Goal: Navigation & Orientation: Find specific page/section

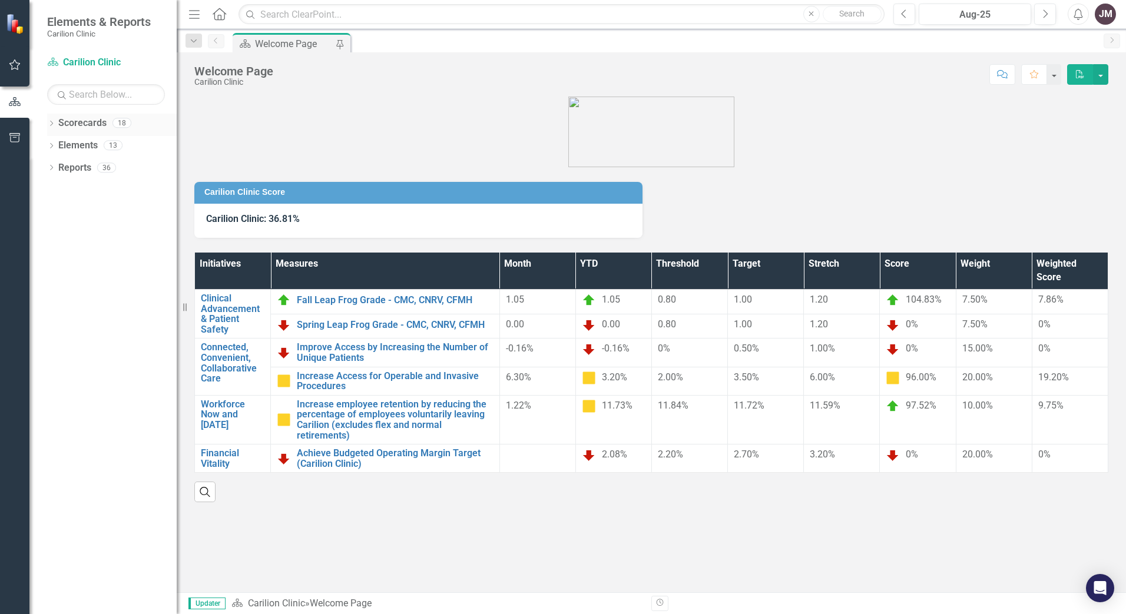
click at [51, 120] on div "Dropdown" at bounding box center [51, 125] width 8 height 10
click at [55, 142] on icon "Dropdown" at bounding box center [57, 144] width 9 height 7
click at [112, 164] on link "Department of Surgery" at bounding box center [127, 168] width 100 height 14
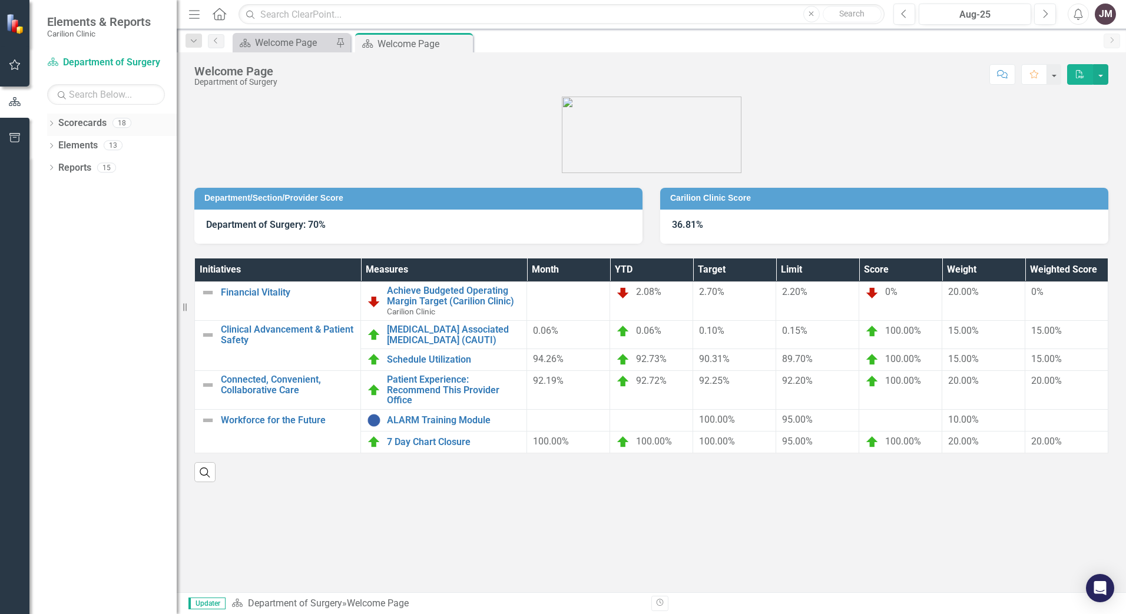
click at [51, 119] on div "Dropdown Scorecards 18" at bounding box center [112, 125] width 130 height 22
click at [52, 123] on icon "Dropdown" at bounding box center [51, 124] width 8 height 6
click at [87, 142] on link "Carilion Clinic" at bounding box center [121, 146] width 112 height 14
